Goal: Transaction & Acquisition: Purchase product/service

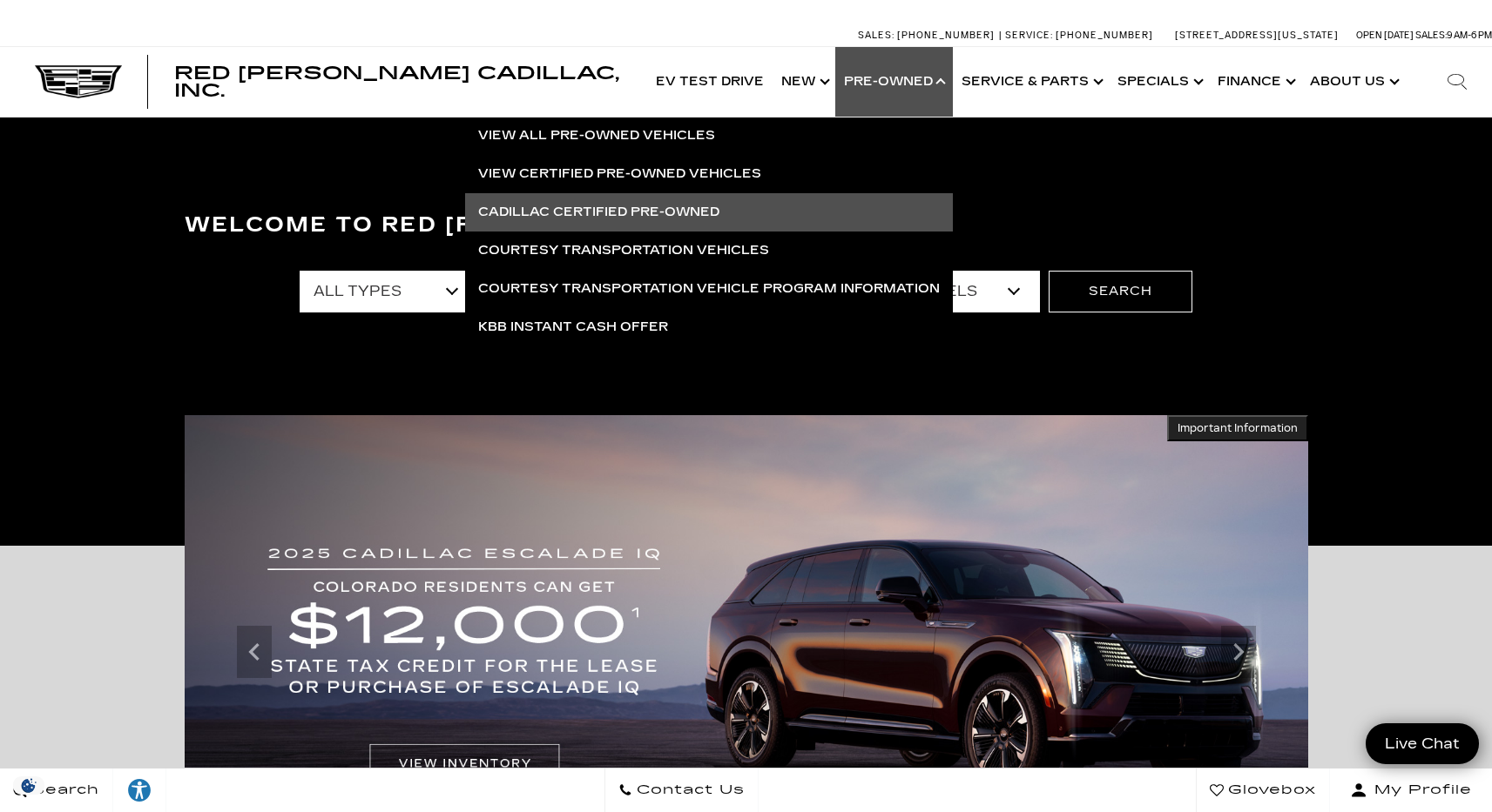
click at [566, 205] on link "Cadillac Certified Pre-Owned" at bounding box center [709, 212] width 488 height 38
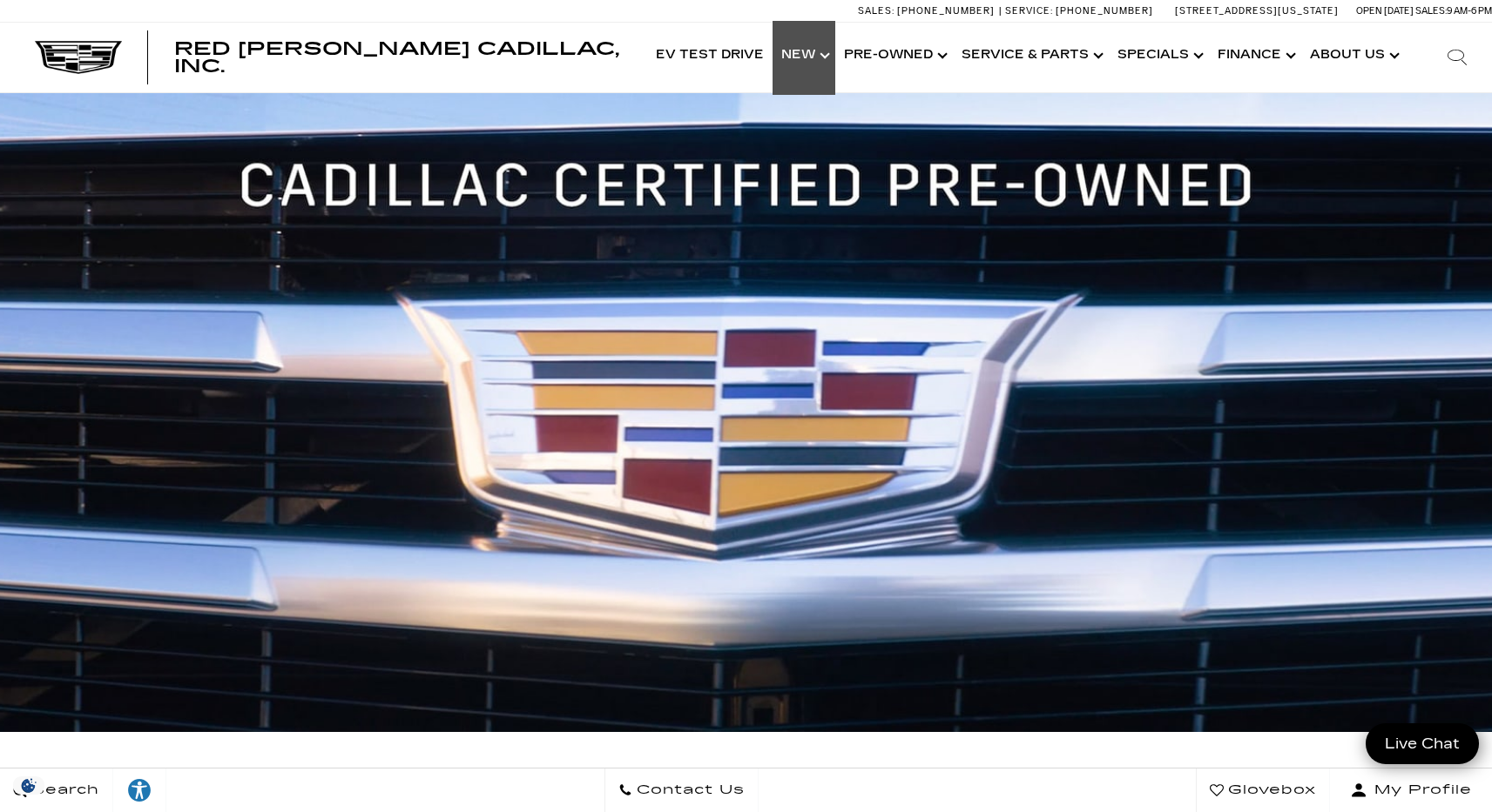
click at [819, 58] on link "Show New" at bounding box center [804, 55] width 63 height 70
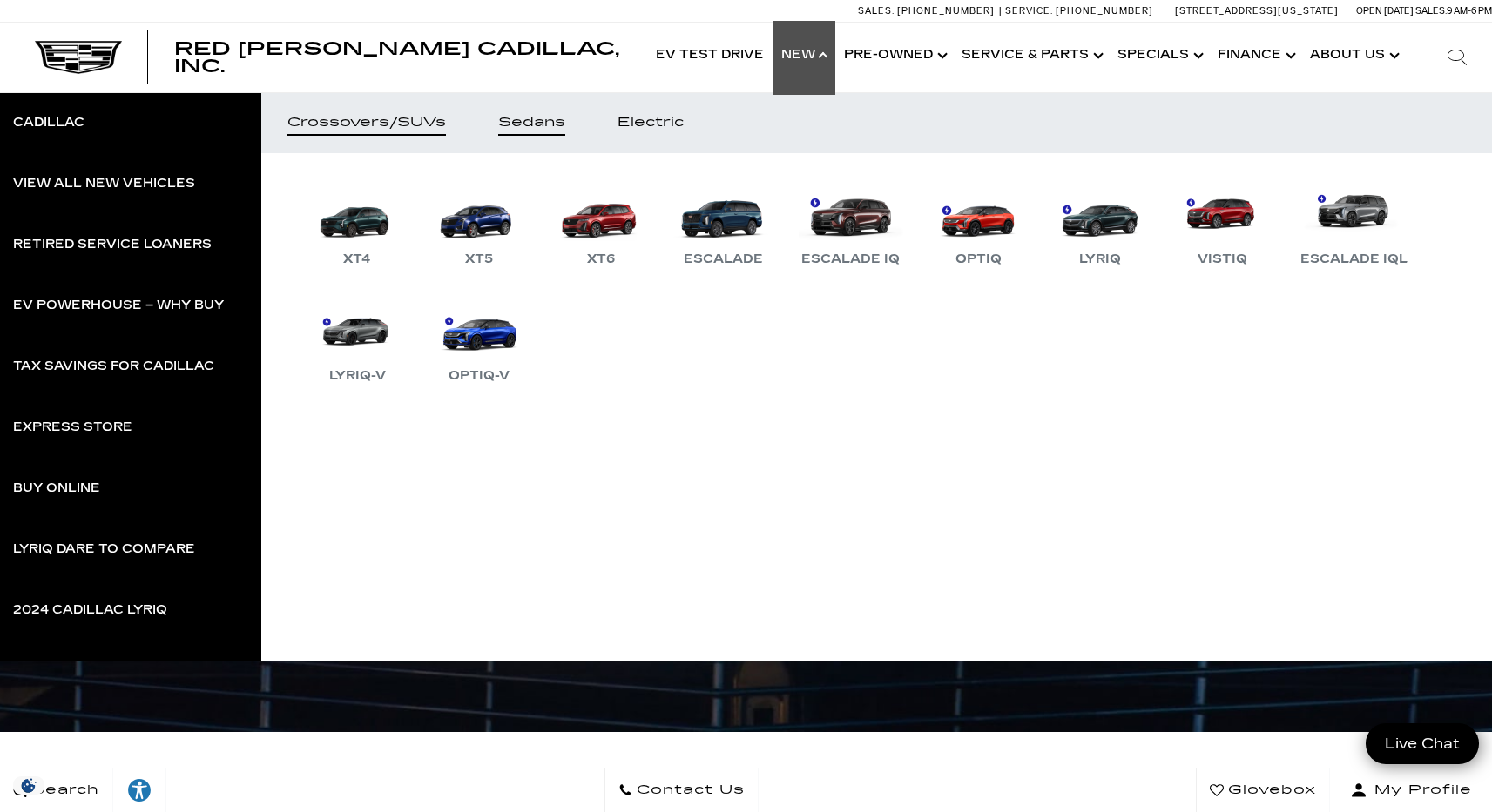
click at [563, 133] on link "Sedans" at bounding box center [531, 123] width 119 height 61
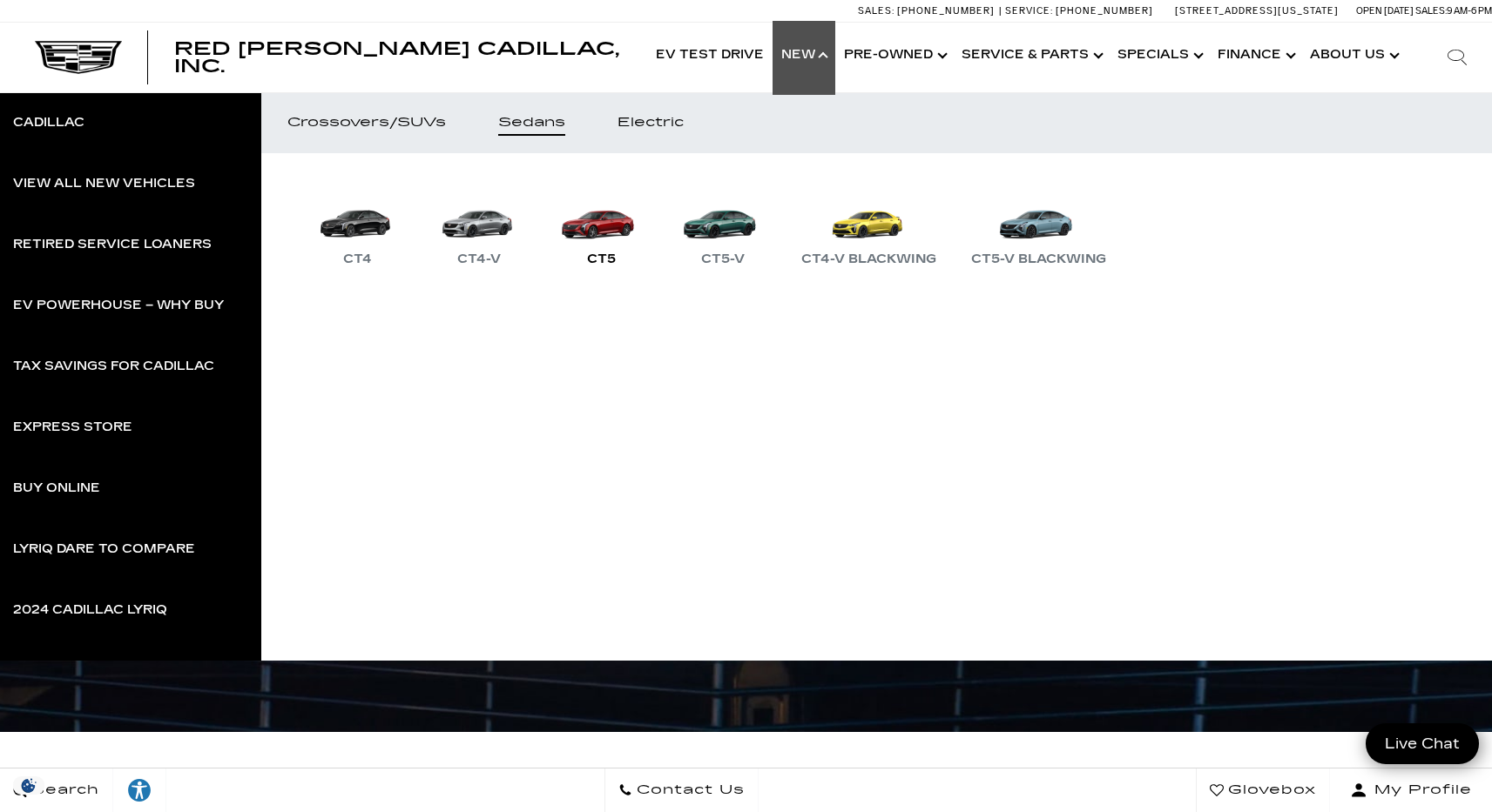
click at [607, 218] on link "CT5" at bounding box center [601, 225] width 104 height 90
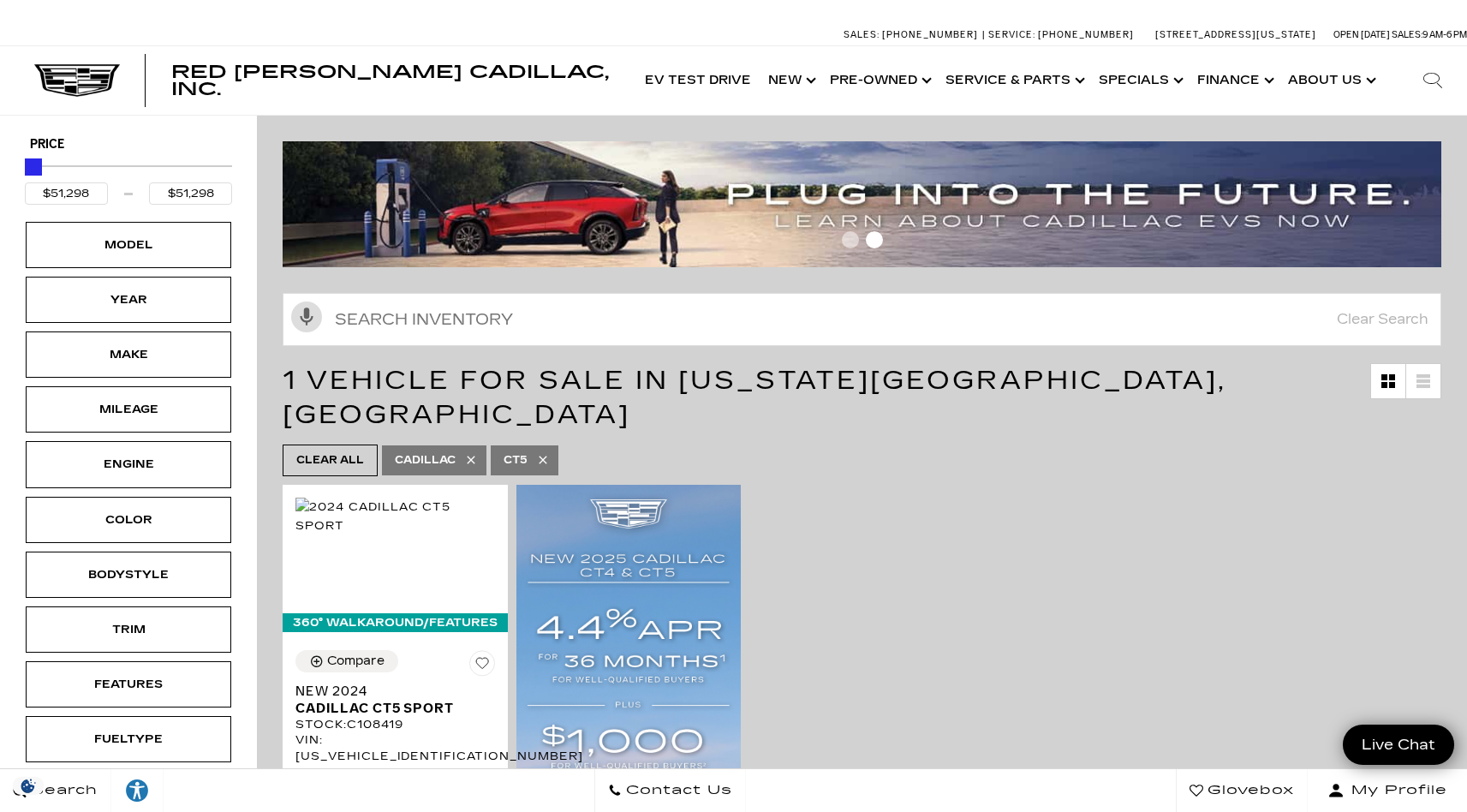
click at [1439, 75] on icon "Search" at bounding box center [1432, 80] width 20 height 20
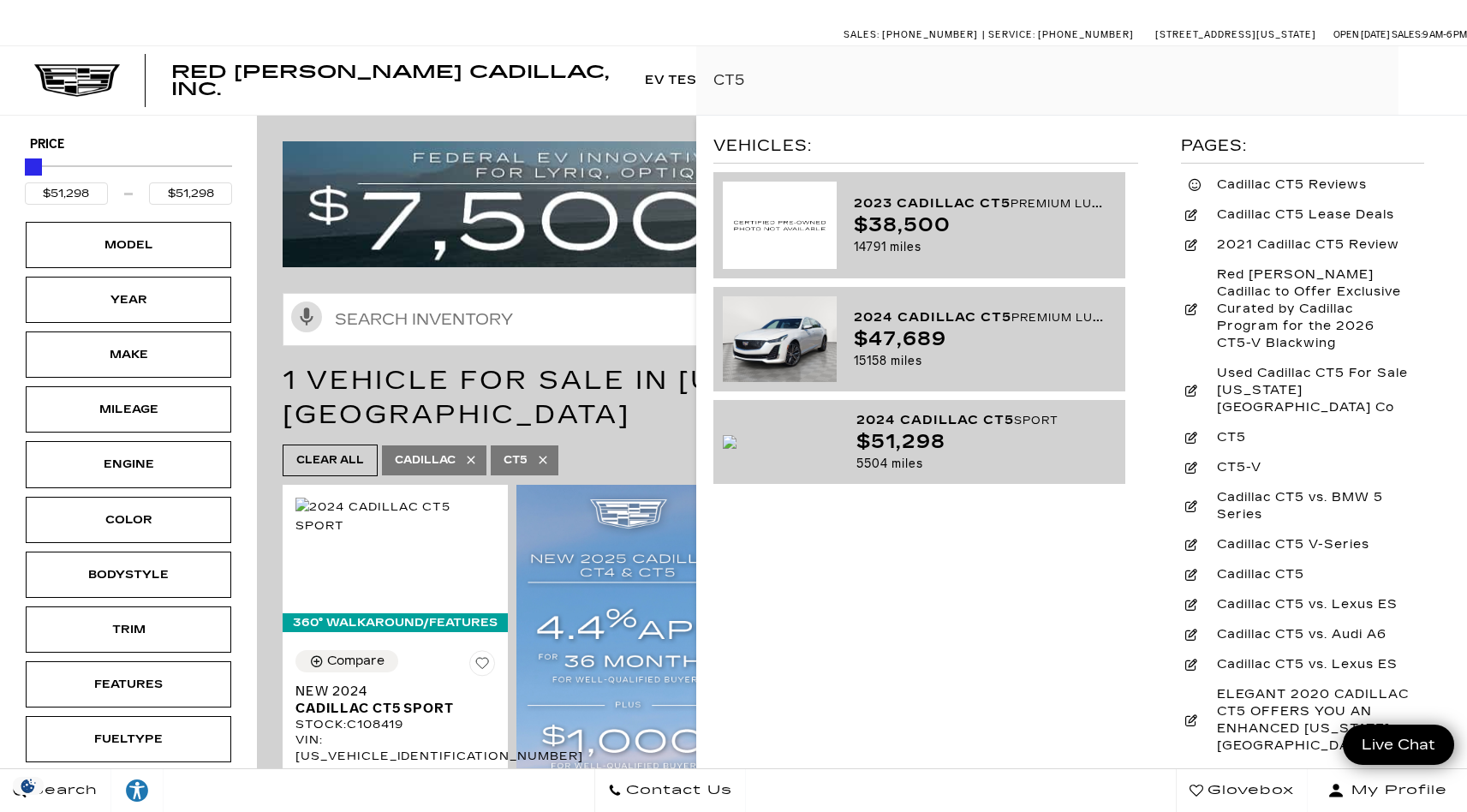
type input "CT5"
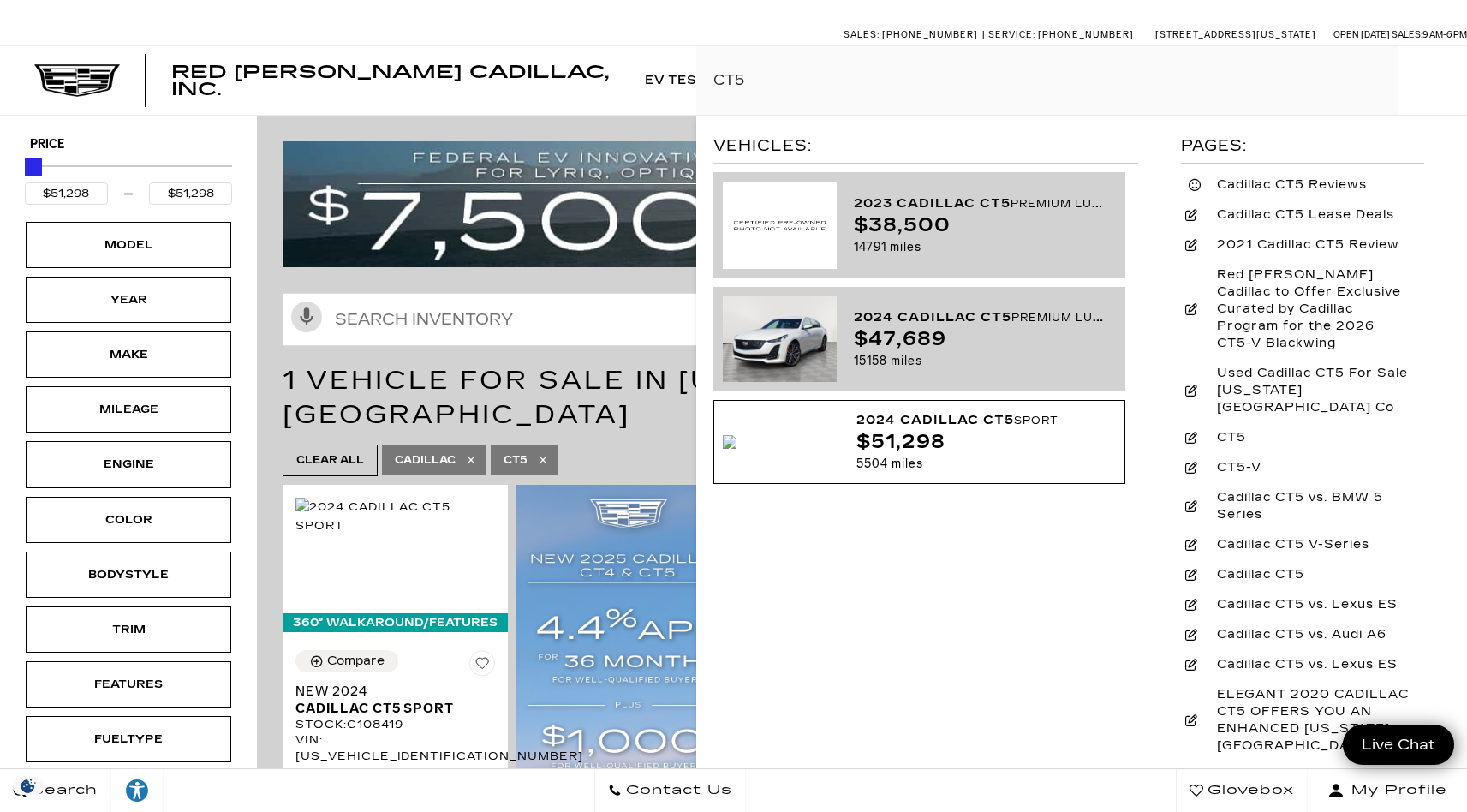
click at [964, 444] on div "$51,298" at bounding box center [979, 442] width 246 height 21
